Goal: Transaction & Acquisition: Purchase product/service

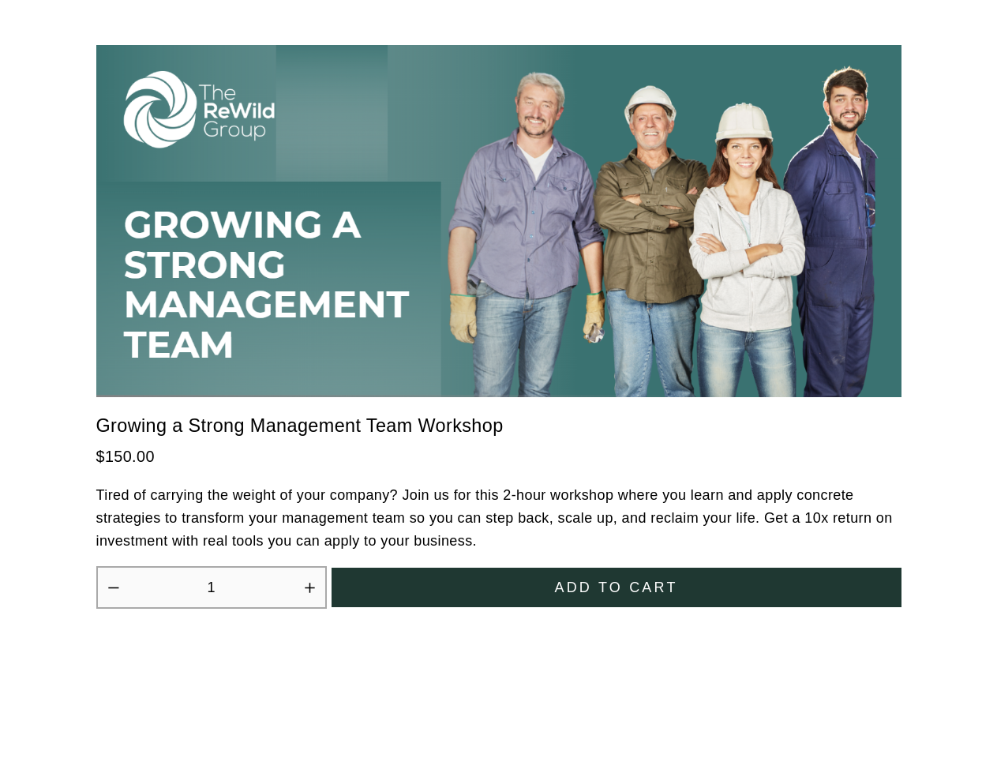
scroll to position [4368, 0]
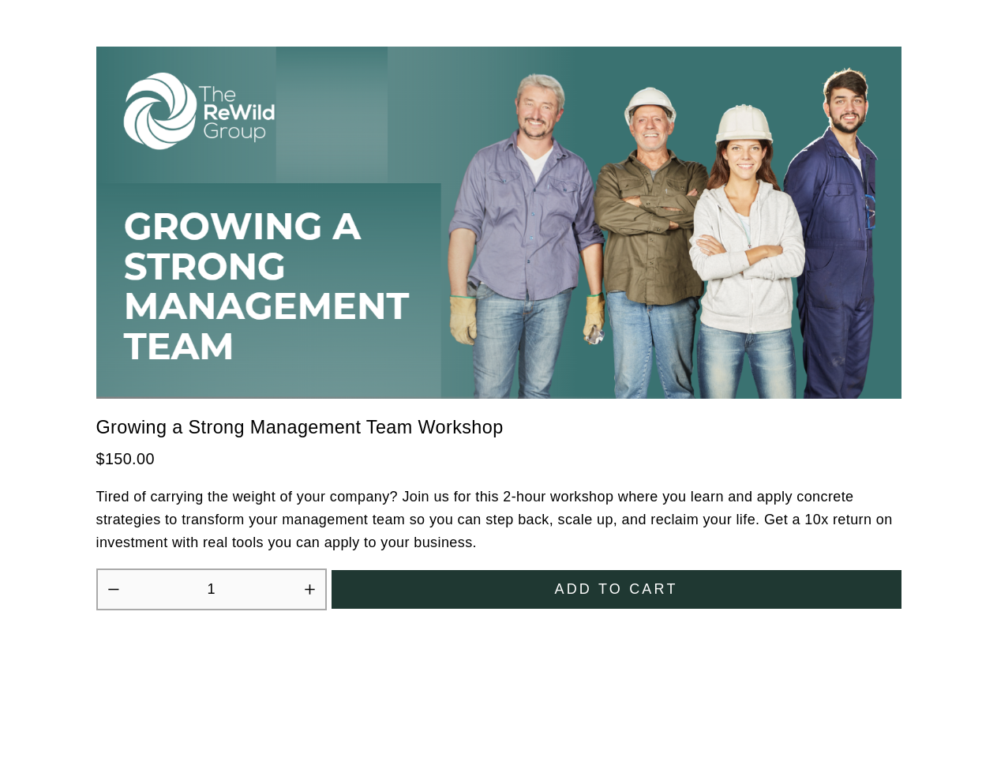
click at [310, 584] on icon "Increase quantity by 1" at bounding box center [309, 588] width 9 height 9
type input "2"
click at [617, 581] on span "Add to cart" at bounding box center [615, 589] width 123 height 17
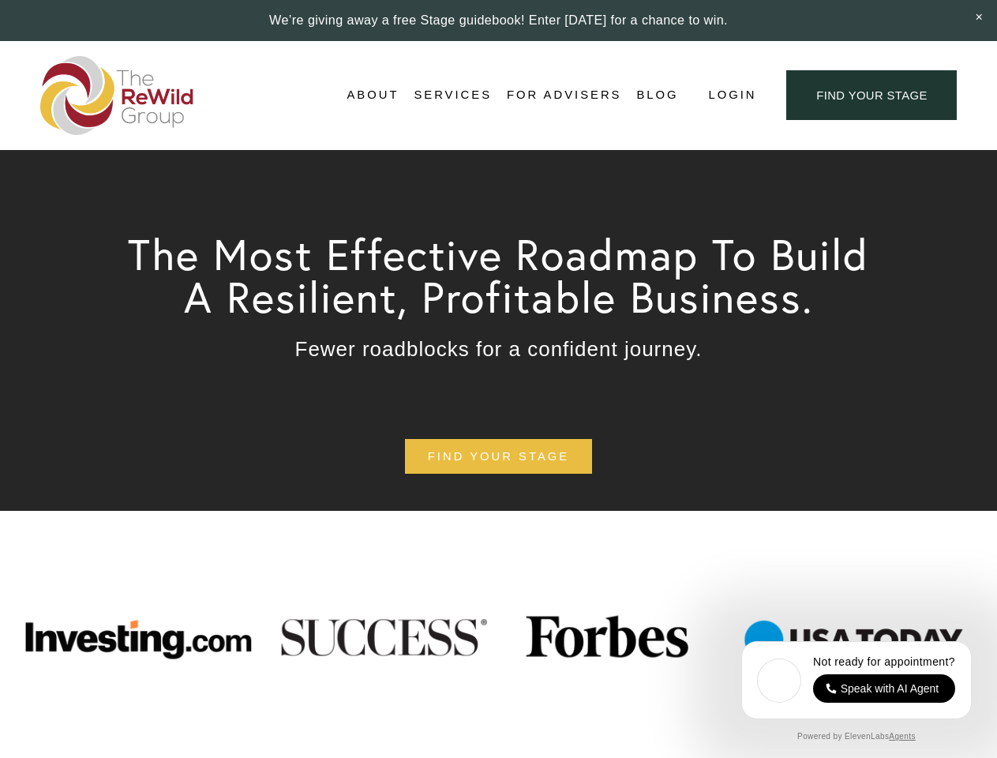
click at [731, 96] on span "Login" at bounding box center [732, 94] width 48 height 21
